Goal: Navigation & Orientation: Find specific page/section

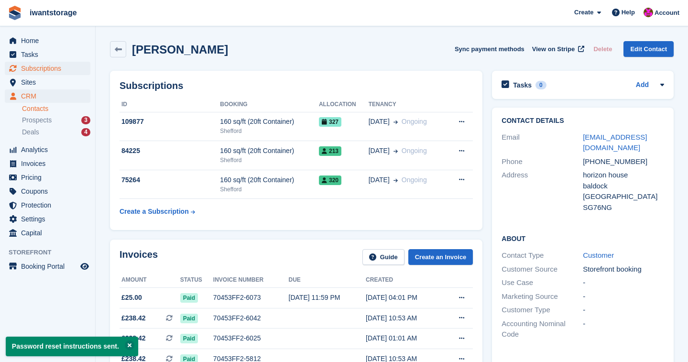
click at [41, 65] on span "Subscriptions" at bounding box center [49, 68] width 57 height 13
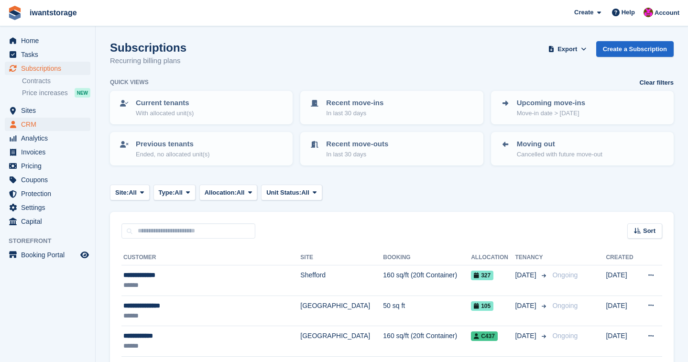
click at [29, 125] on span "CRM" at bounding box center [49, 124] width 57 height 13
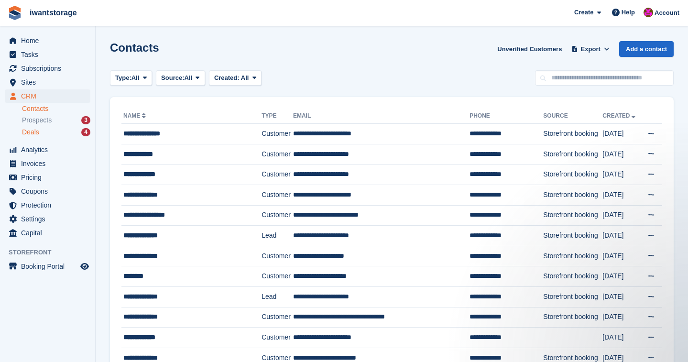
click at [43, 132] on div "Deals 4" at bounding box center [56, 132] width 68 height 9
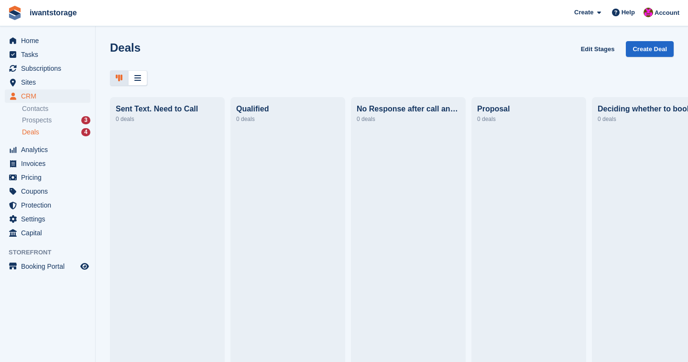
click at [44, 130] on div "Deals 4" at bounding box center [56, 132] width 68 height 9
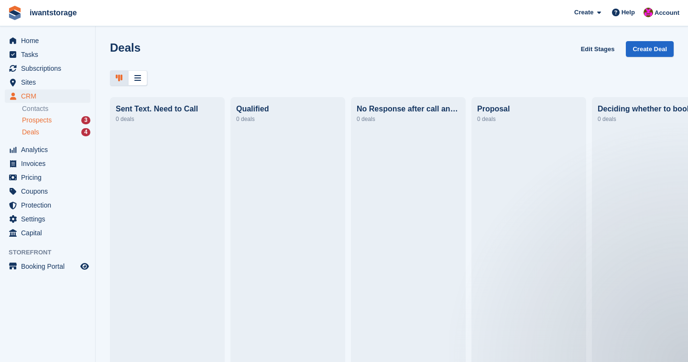
click at [39, 119] on span "Prospects" at bounding box center [37, 120] width 30 height 9
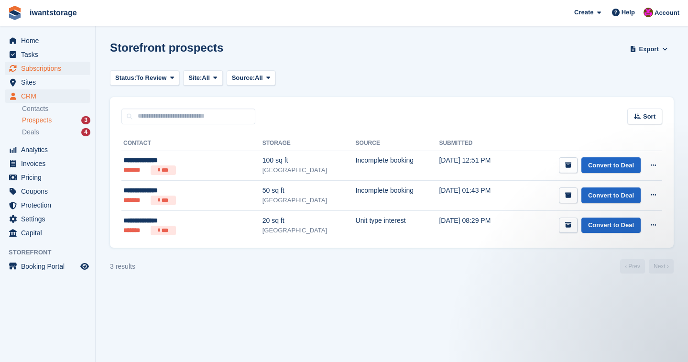
click at [38, 66] on span "Subscriptions" at bounding box center [49, 68] width 57 height 13
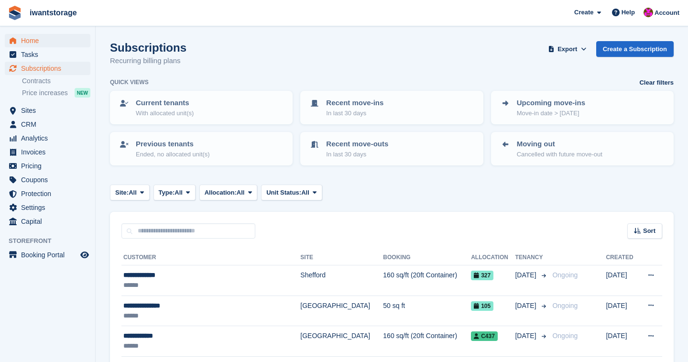
click at [38, 41] on span "Home" at bounding box center [49, 40] width 57 height 13
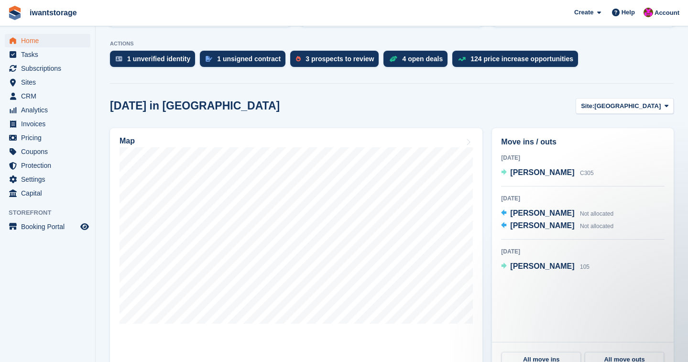
scroll to position [201, 0]
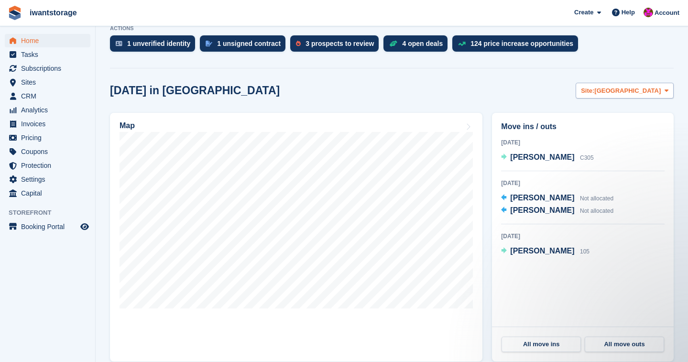
click at [645, 89] on span "[GEOGRAPHIC_DATA]" at bounding box center [627, 91] width 66 height 10
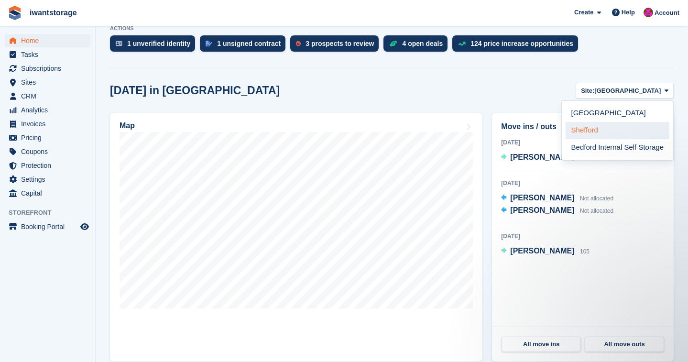
click at [611, 127] on link "Shefford" at bounding box center [617, 130] width 104 height 17
